Goal: Find specific page/section: Find specific page/section

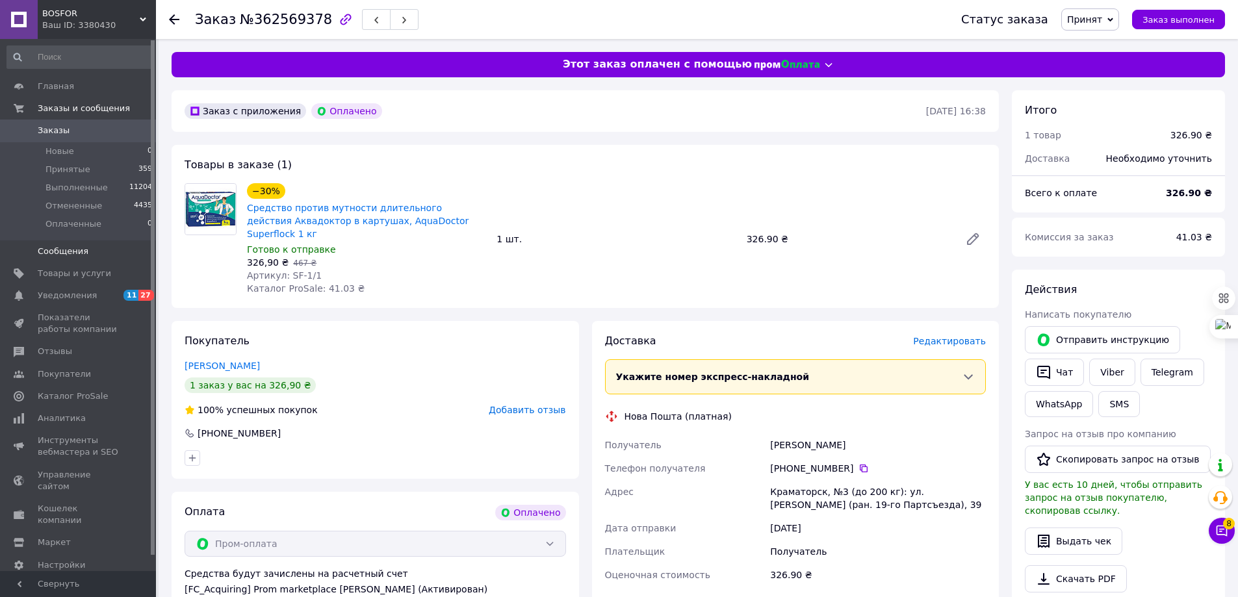
scroll to position [92, 0]
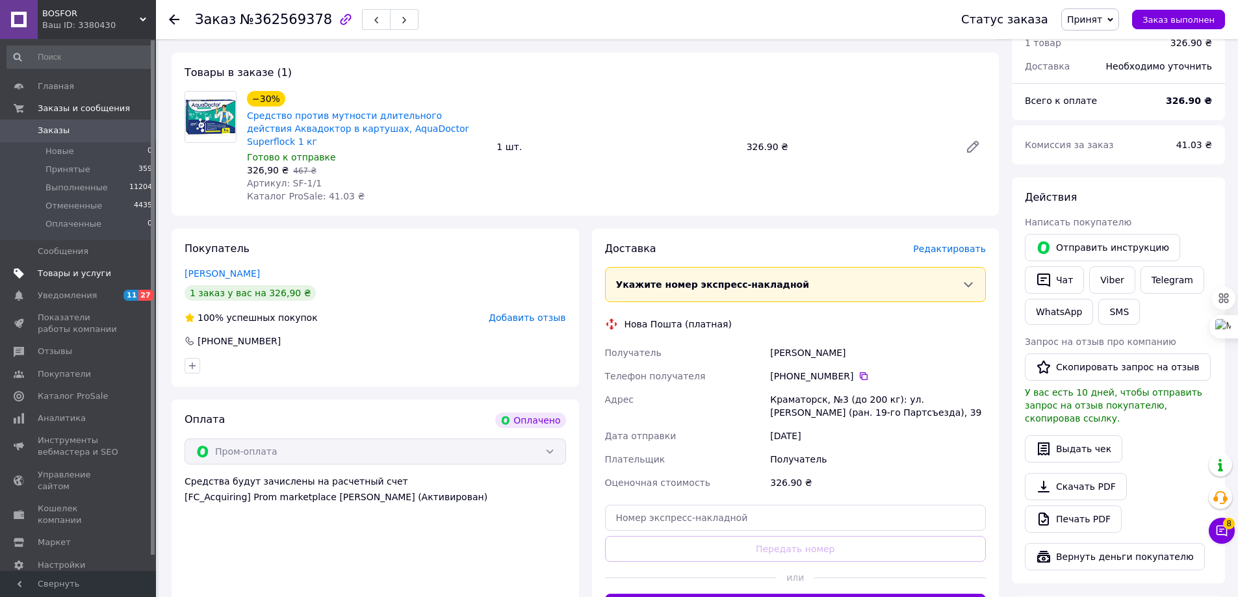
click at [77, 278] on span "Товары и услуги" at bounding box center [74, 274] width 73 height 12
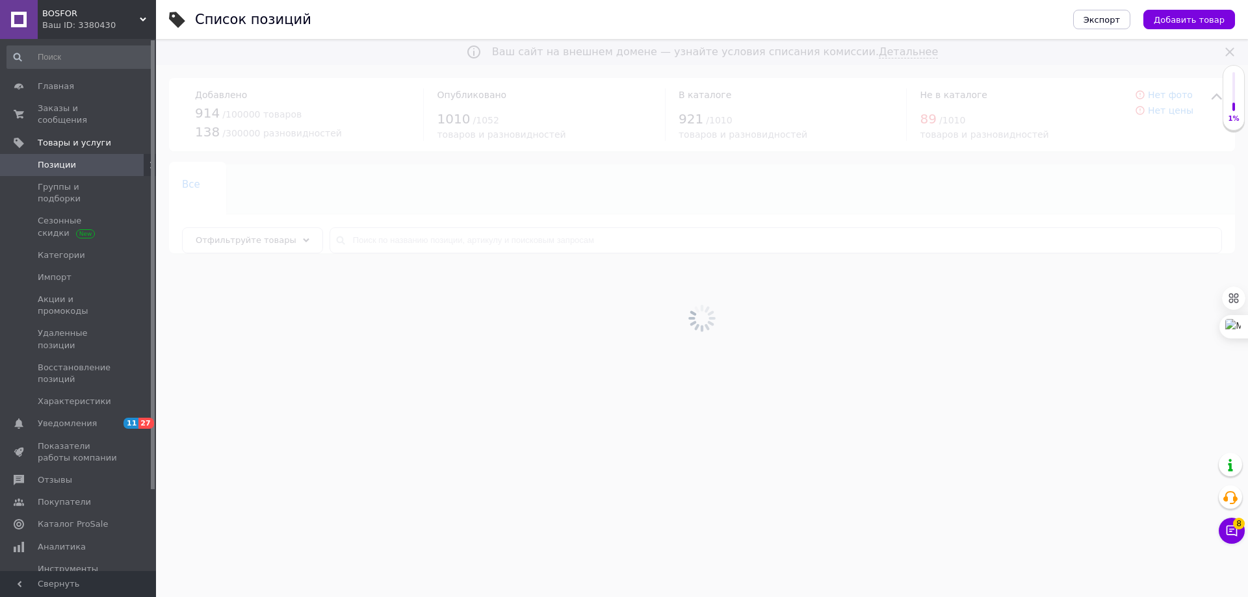
click at [355, 240] on div at bounding box center [702, 318] width 1092 height 558
click at [363, 239] on div at bounding box center [702, 318] width 1092 height 558
click at [363, 239] on input "text" at bounding box center [776, 240] width 892 height 26
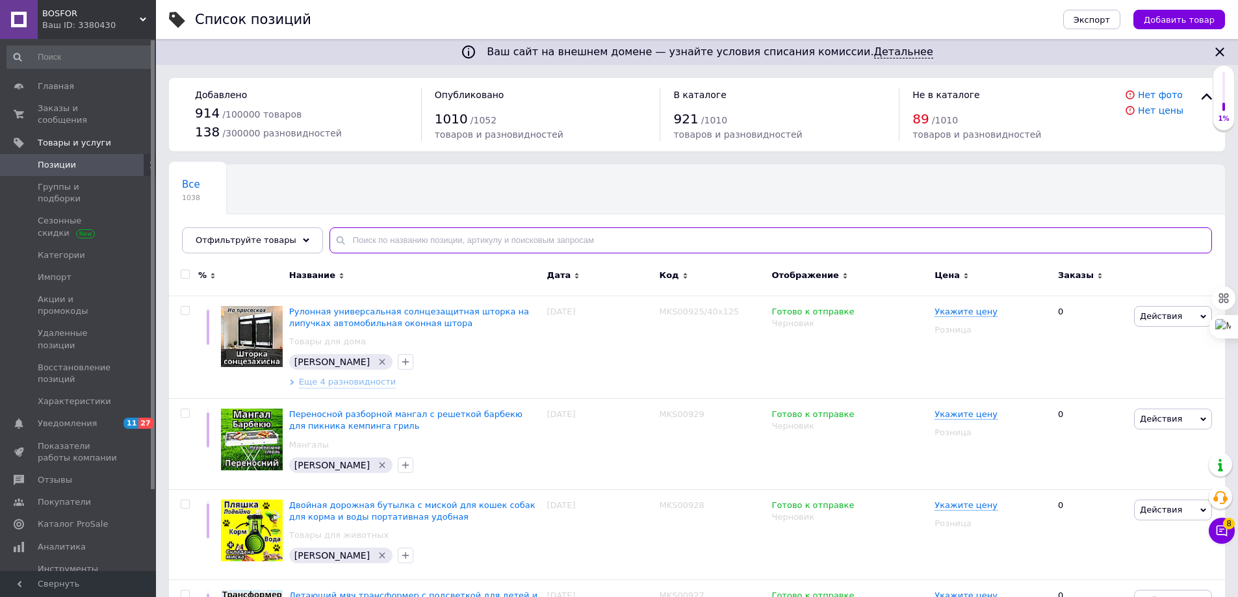
click at [364, 240] on input "text" at bounding box center [771, 240] width 883 height 26
paste input "P-1696"
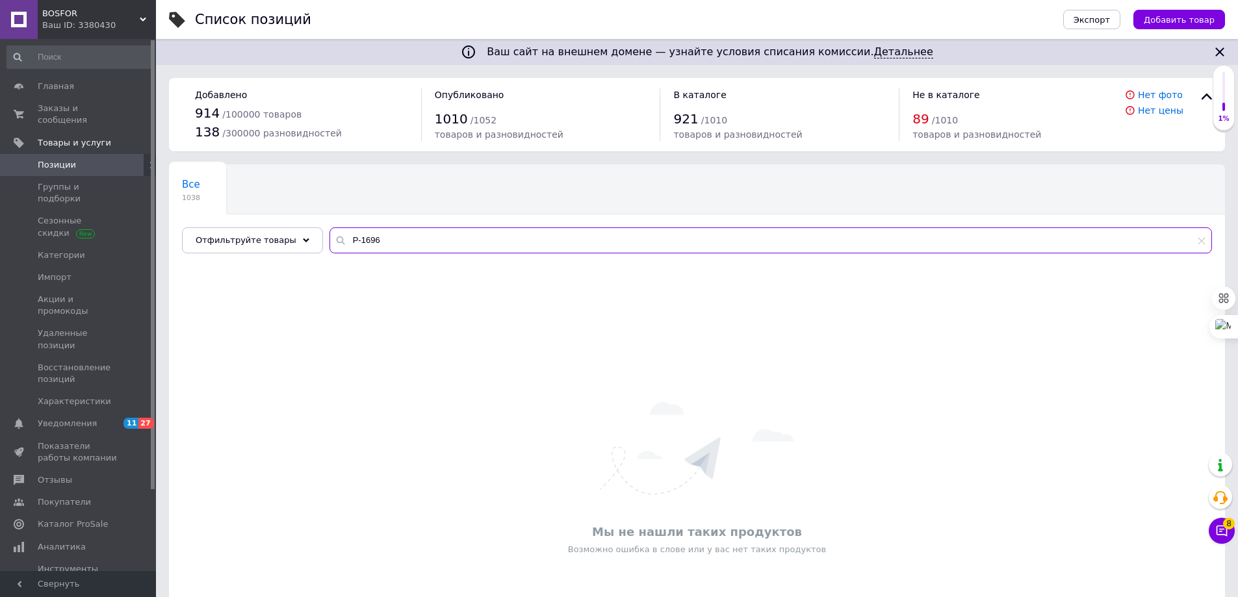
type input "P-1696"
